Goal: Task Accomplishment & Management: Use online tool/utility

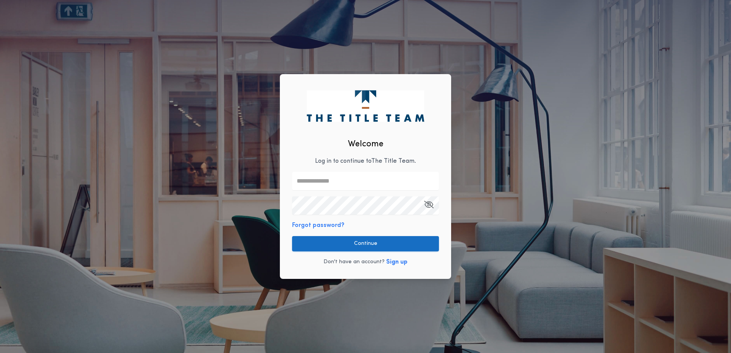
type input "**********"
click at [387, 242] on button "Continue" at bounding box center [365, 243] width 147 height 15
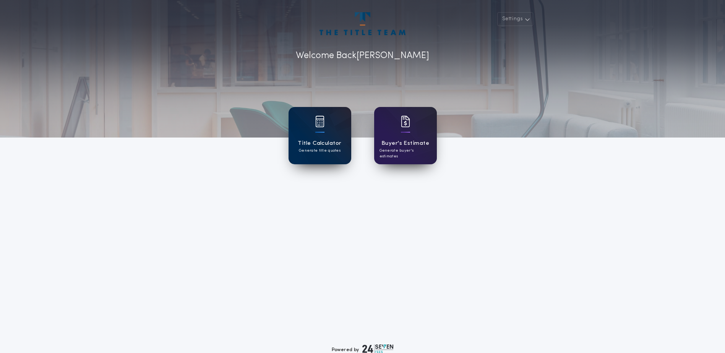
click at [325, 146] on h1 "Title Calculator" at bounding box center [320, 143] width 44 height 9
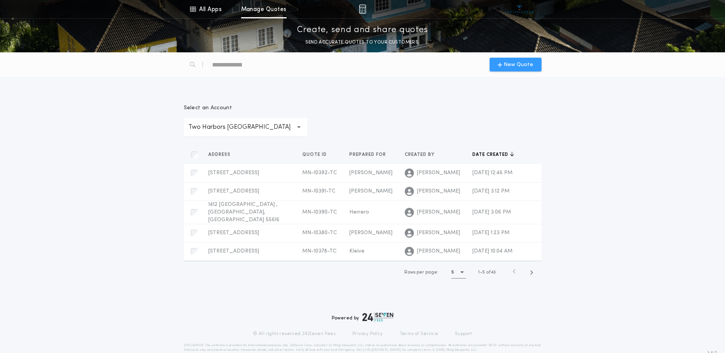
click at [511, 65] on span "New Quote" at bounding box center [518, 65] width 29 height 8
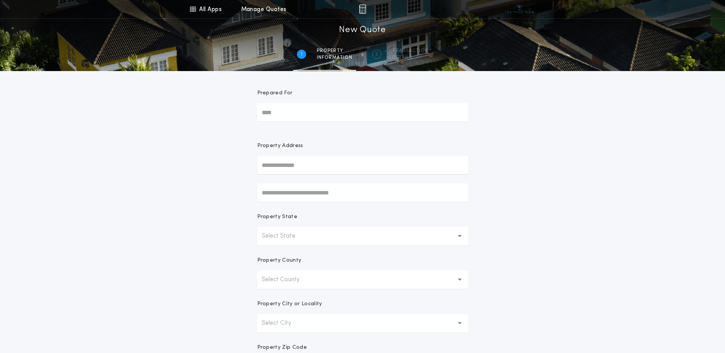
click at [285, 114] on input "Prepared For" at bounding box center [362, 112] width 211 height 18
type input "*****"
click at [287, 170] on input "text" at bounding box center [362, 165] width 211 height 18
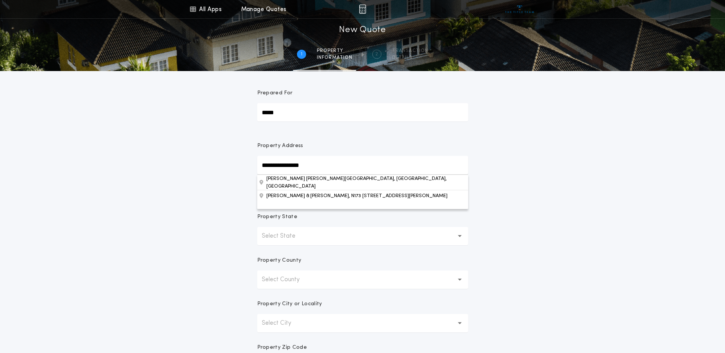
type input "**********"
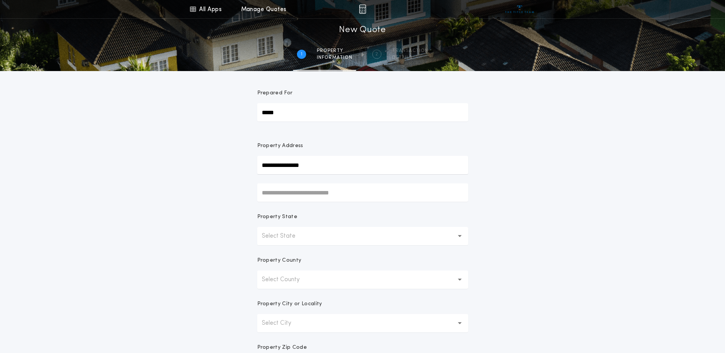
click at [545, 212] on div "**********" at bounding box center [362, 218] width 725 height 437
click at [280, 237] on p "Select State" at bounding box center [285, 236] width 46 height 9
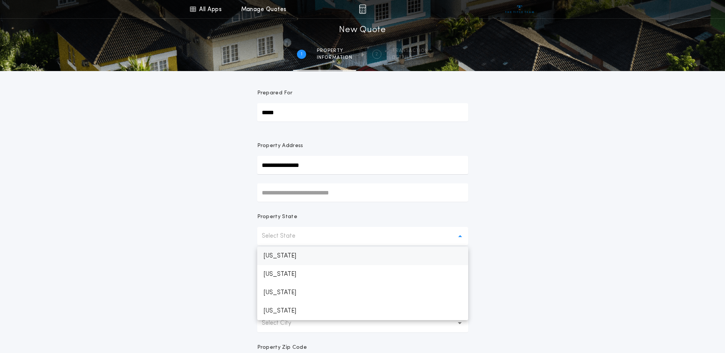
click at [284, 256] on p "[US_STATE]" at bounding box center [362, 256] width 211 height 18
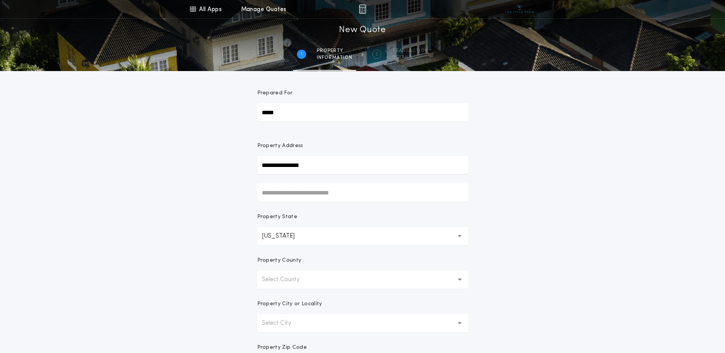
click at [289, 282] on p "Select County" at bounding box center [287, 279] width 50 height 9
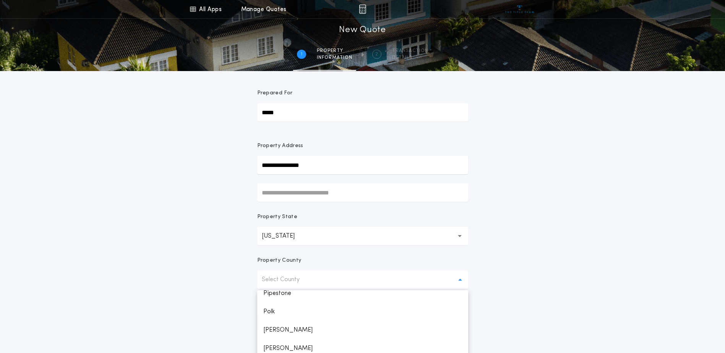
scroll to position [1299, 0]
click at [289, 302] on p "[GEOGRAPHIC_DATA][PERSON_NAME]" at bounding box center [362, 303] width 211 height 18
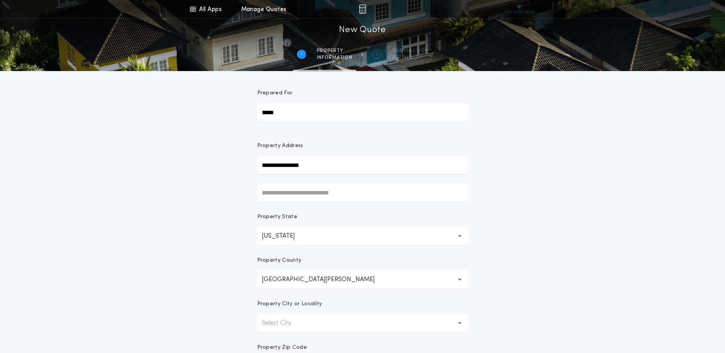
click at [282, 324] on p "Select City" at bounding box center [283, 323] width 42 height 9
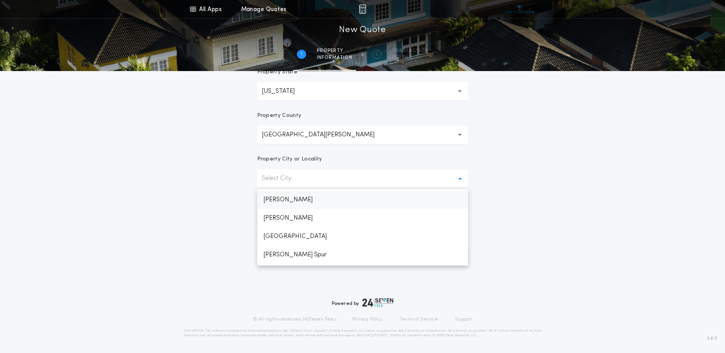
scroll to position [1009, 0]
click at [291, 237] on p "[GEOGRAPHIC_DATA]" at bounding box center [362, 235] width 211 height 18
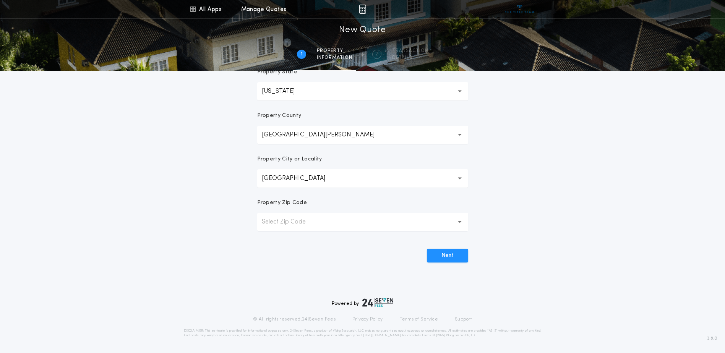
click at [311, 220] on p "Select Zip Code" at bounding box center [290, 221] width 56 height 9
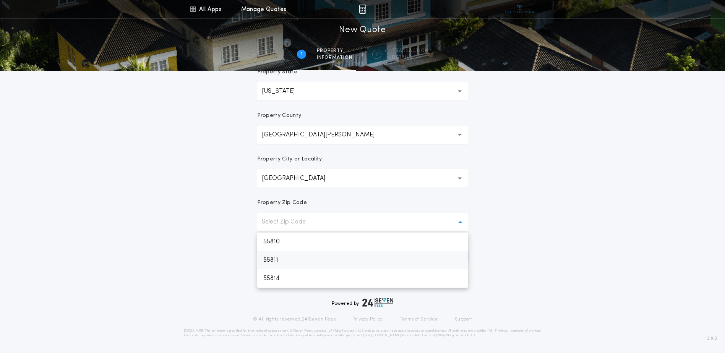
click at [279, 261] on p "55811" at bounding box center [362, 260] width 211 height 18
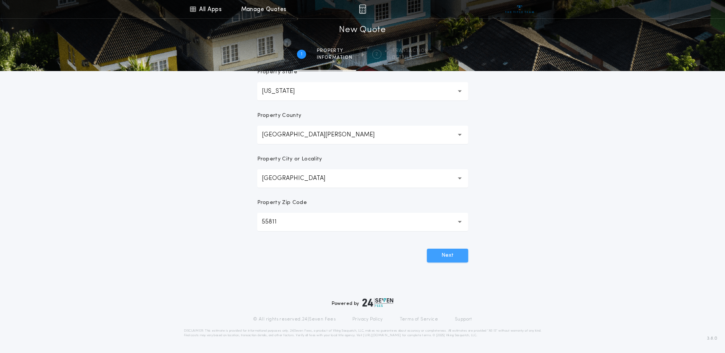
click at [441, 259] on button "Next" at bounding box center [447, 256] width 41 height 14
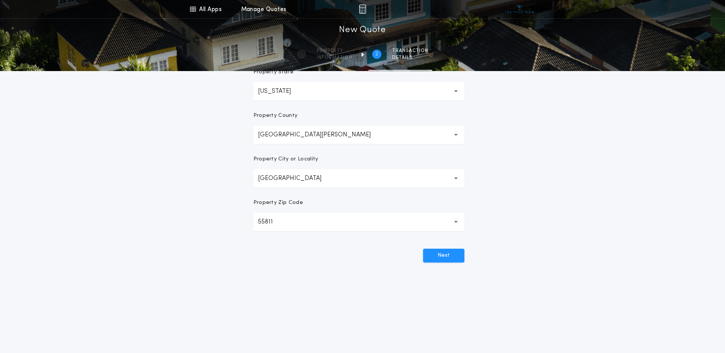
scroll to position [0, 0]
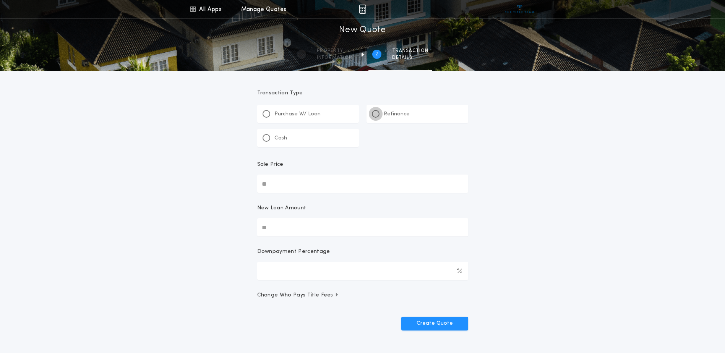
click at [377, 114] on div at bounding box center [376, 114] width 4 height 4
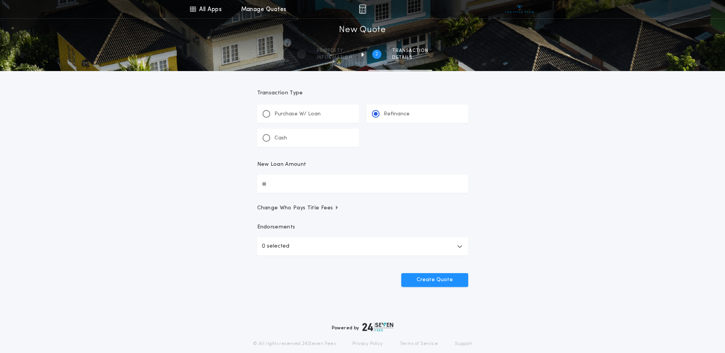
click at [281, 182] on input "New Loan Amount" at bounding box center [362, 184] width 211 height 18
type input "********"
click at [443, 276] on button "Create Quote" at bounding box center [434, 280] width 67 height 14
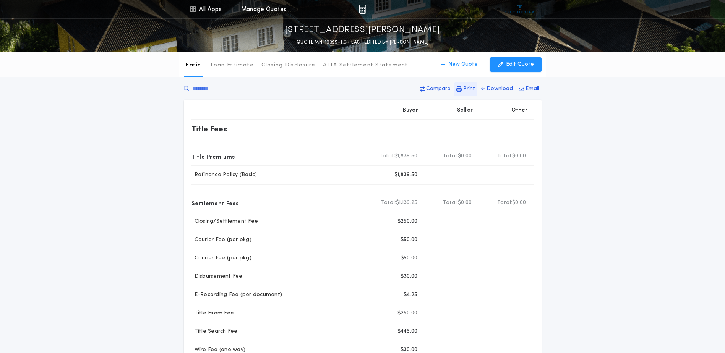
click at [471, 88] on p "Print" at bounding box center [469, 89] width 12 height 8
click at [101, 212] on div "Basic Loan Estimate Closing Disclosure ALTA Settlement Statement Basic New Quot…" at bounding box center [362, 298] width 725 height 493
